Goal: Entertainment & Leisure: Consume media (video, audio)

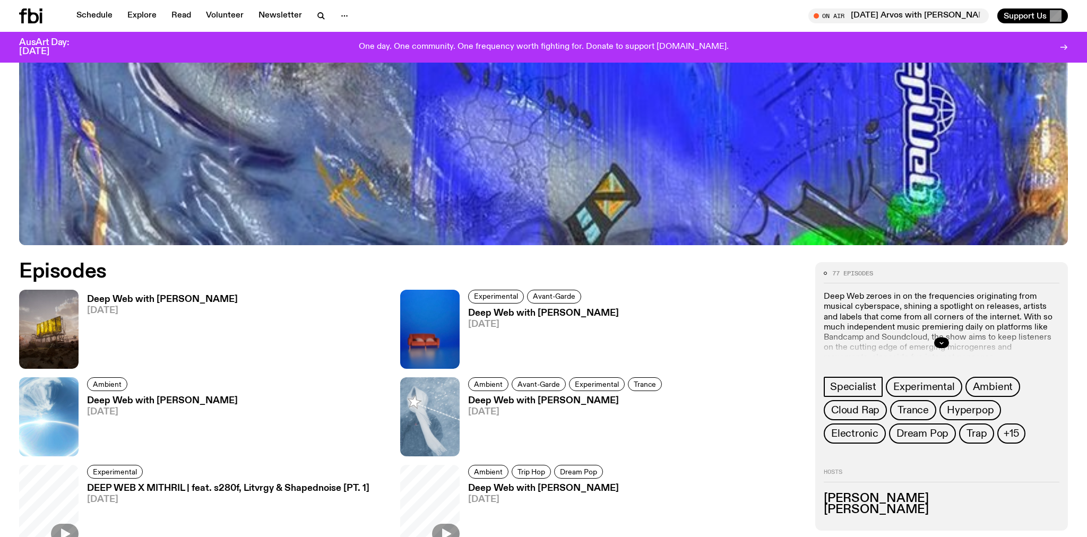
scroll to position [496, 0]
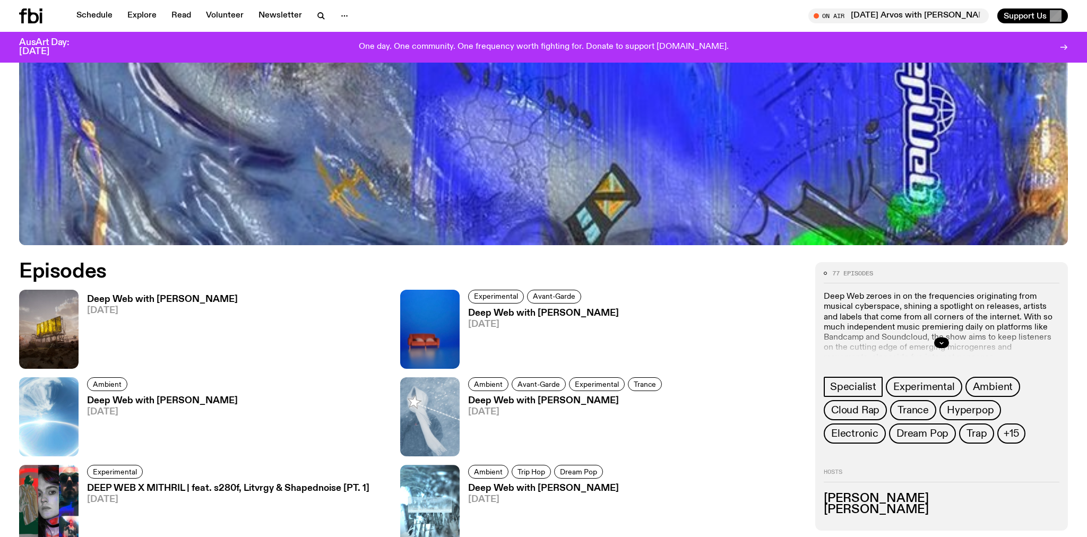
click at [137, 298] on h3 "Deep Web with [PERSON_NAME]" at bounding box center [162, 299] width 151 height 9
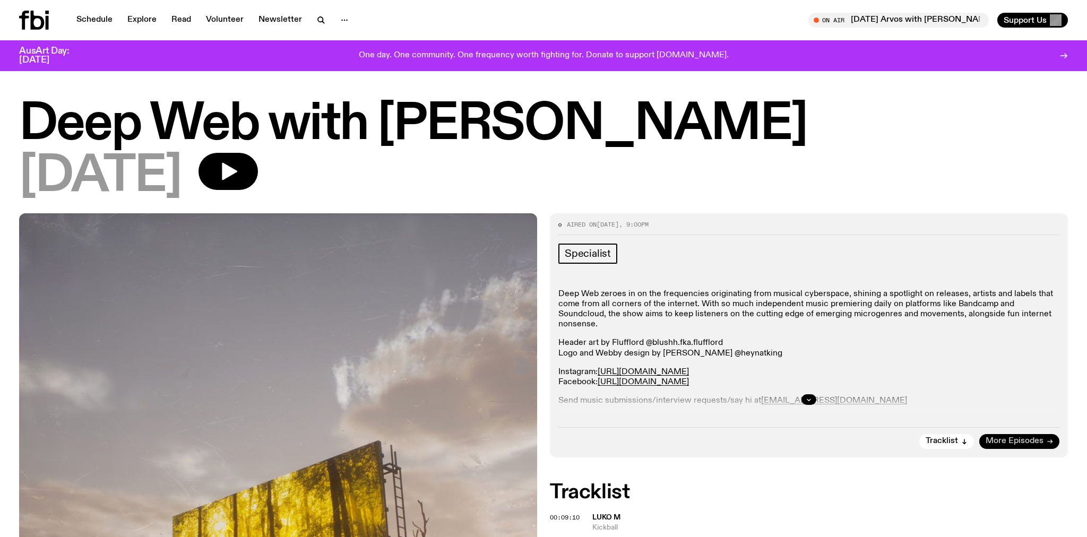
click at [1039, 441] on span "More Episodes" at bounding box center [1015, 442] width 58 height 8
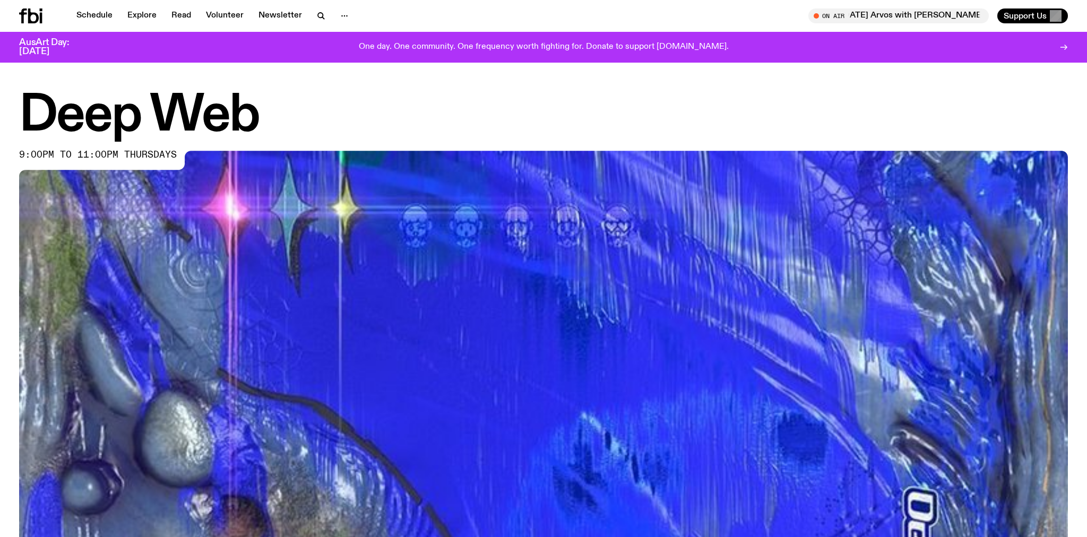
scroll to position [512, 0]
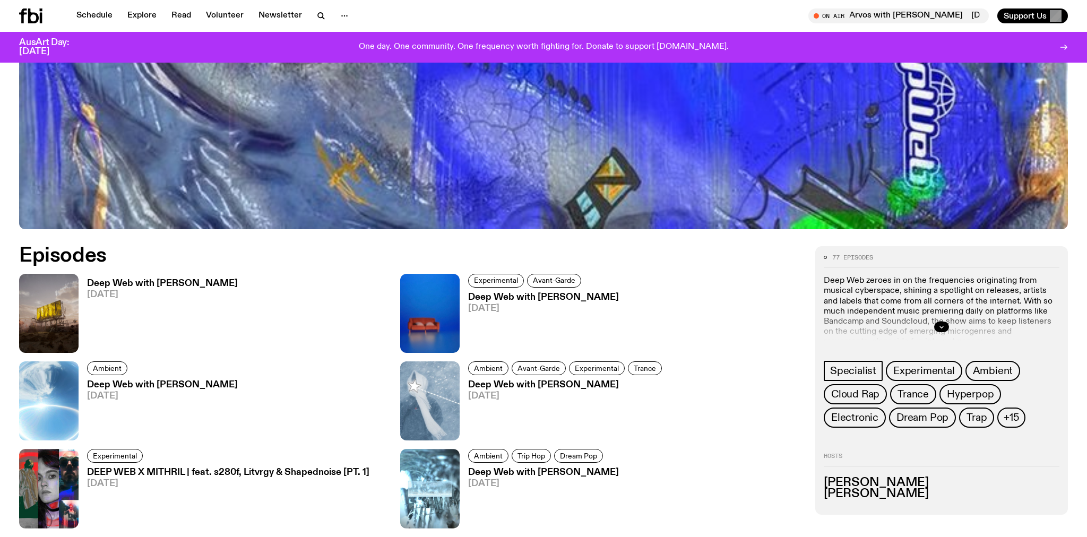
click at [511, 299] on h3 "Deep Web with [PERSON_NAME]" at bounding box center [543, 297] width 151 height 9
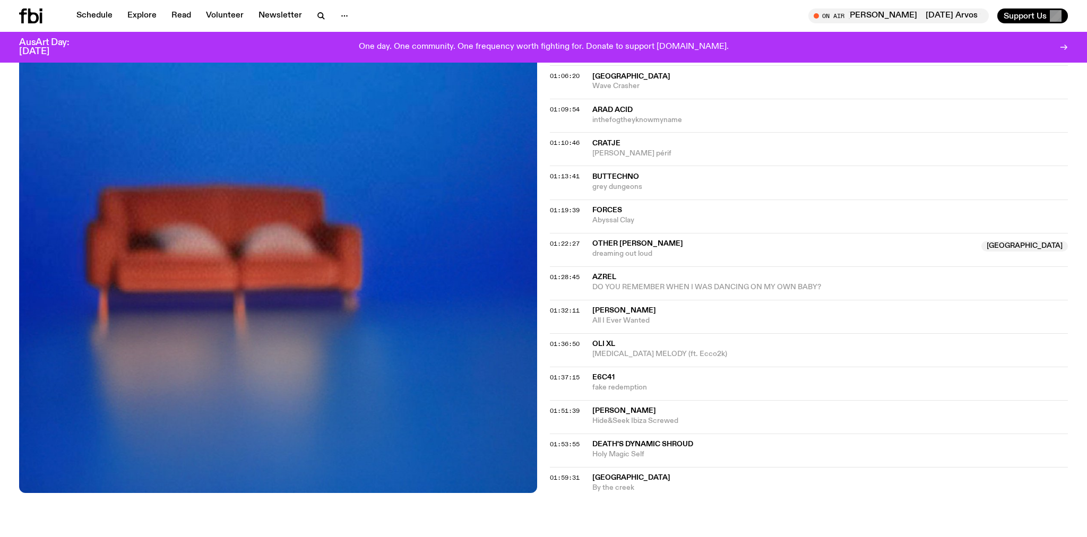
scroll to position [1001, 0]
